Goal: Information Seeking & Learning: Learn about a topic

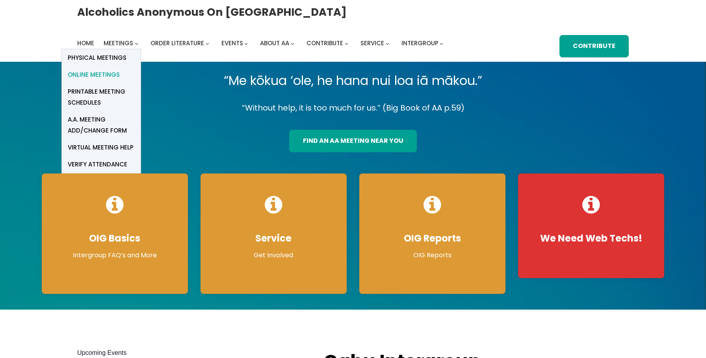
click at [113, 75] on span "Online Meetings" at bounding box center [94, 74] width 52 height 11
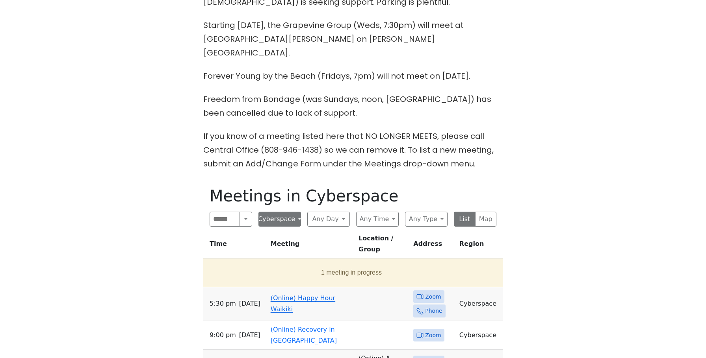
scroll to position [297, 0]
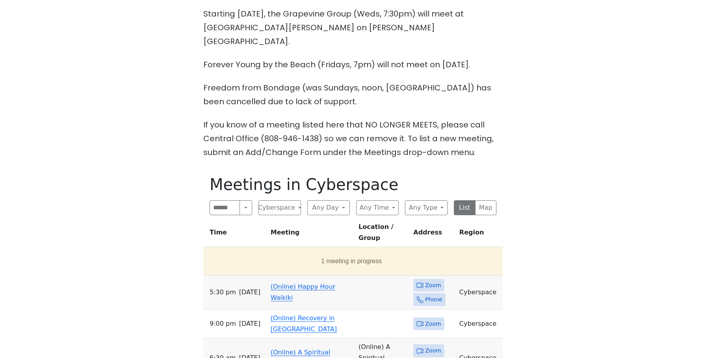
click at [299, 276] on td "(Online) Happy Hour Waikiki" at bounding box center [311, 293] width 88 height 34
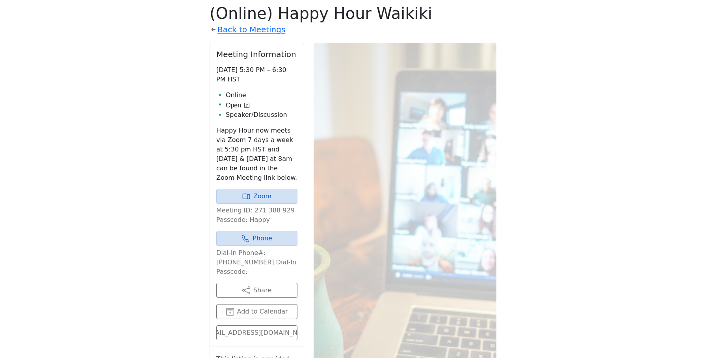
scroll to position [471, 0]
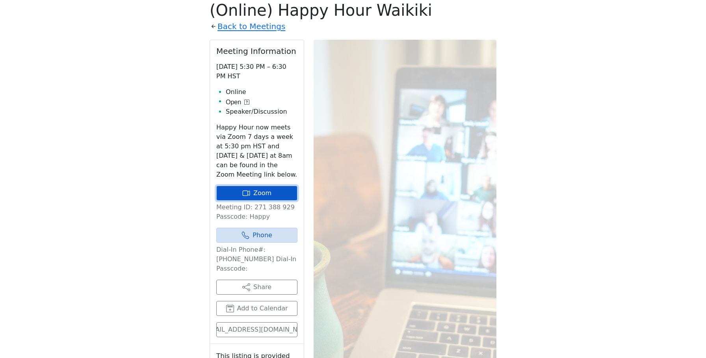
click at [279, 186] on link "Zoom" at bounding box center [256, 193] width 81 height 15
